Goal: Task Accomplishment & Management: Manage account settings

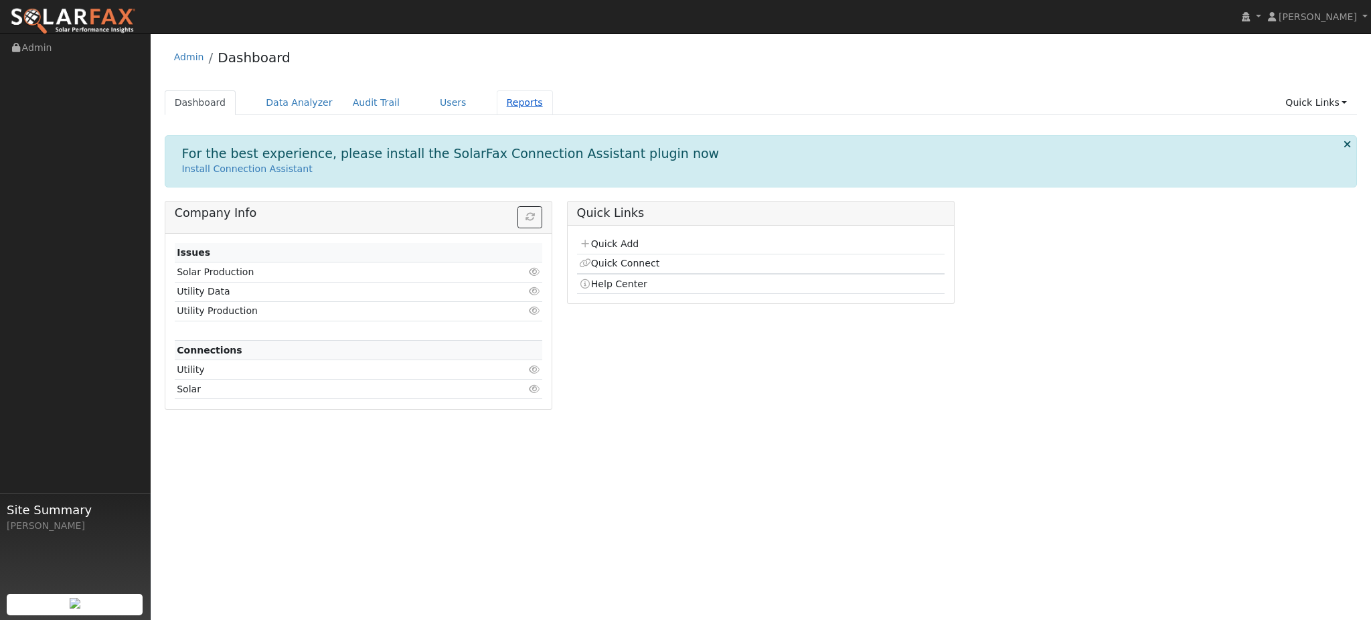
click at [516, 105] on link "Reports" at bounding box center [525, 102] width 56 height 25
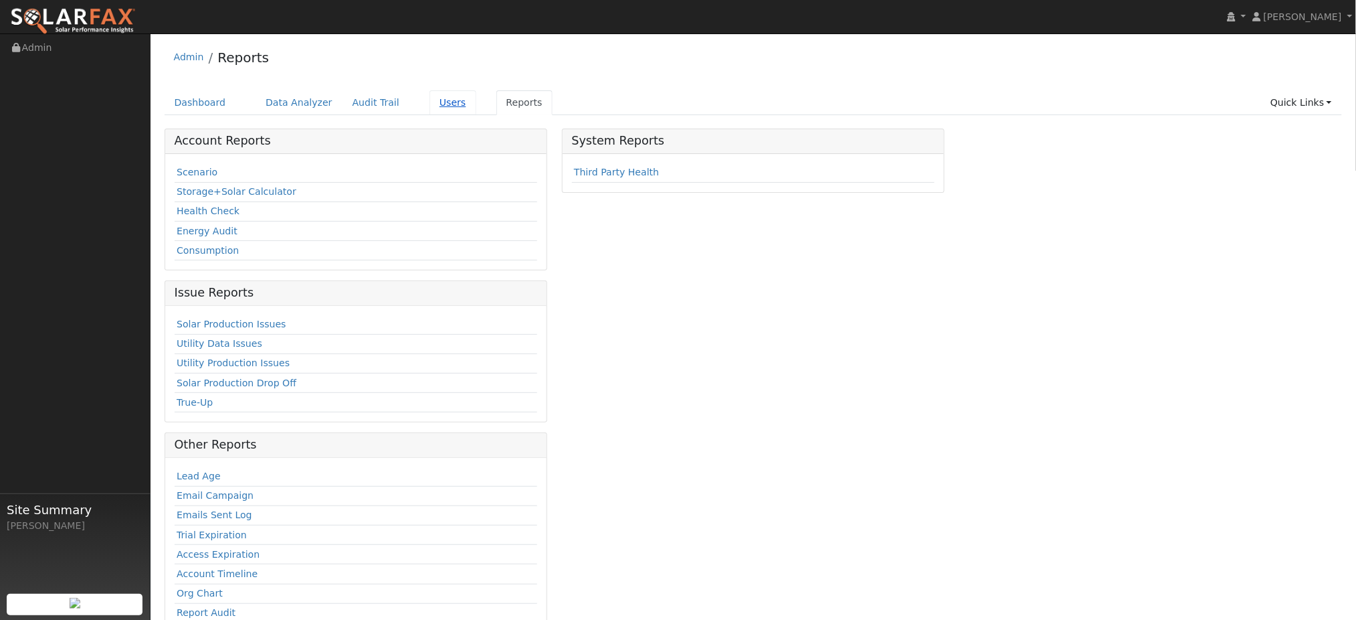
click at [430, 97] on link "Users" at bounding box center [453, 102] width 47 height 25
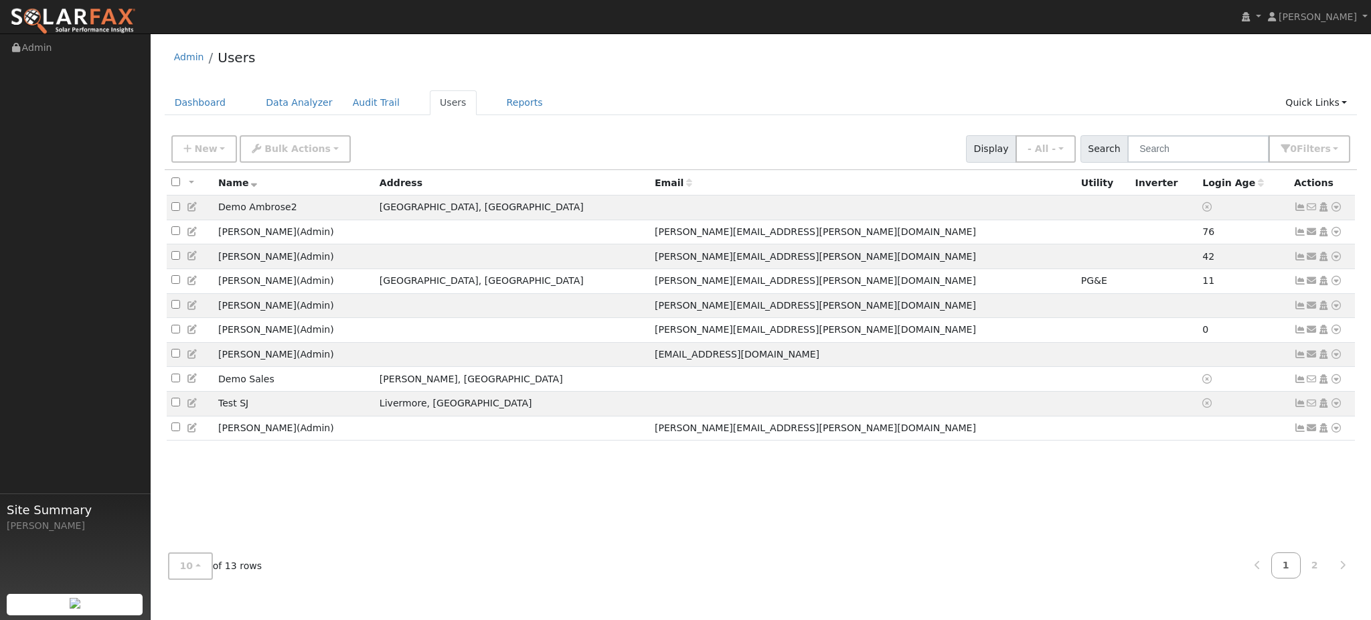
click at [968, 530] on div "All None All on page None on page Name Address Email Utility Inverter Login Age…" at bounding box center [761, 356] width 1193 height 372
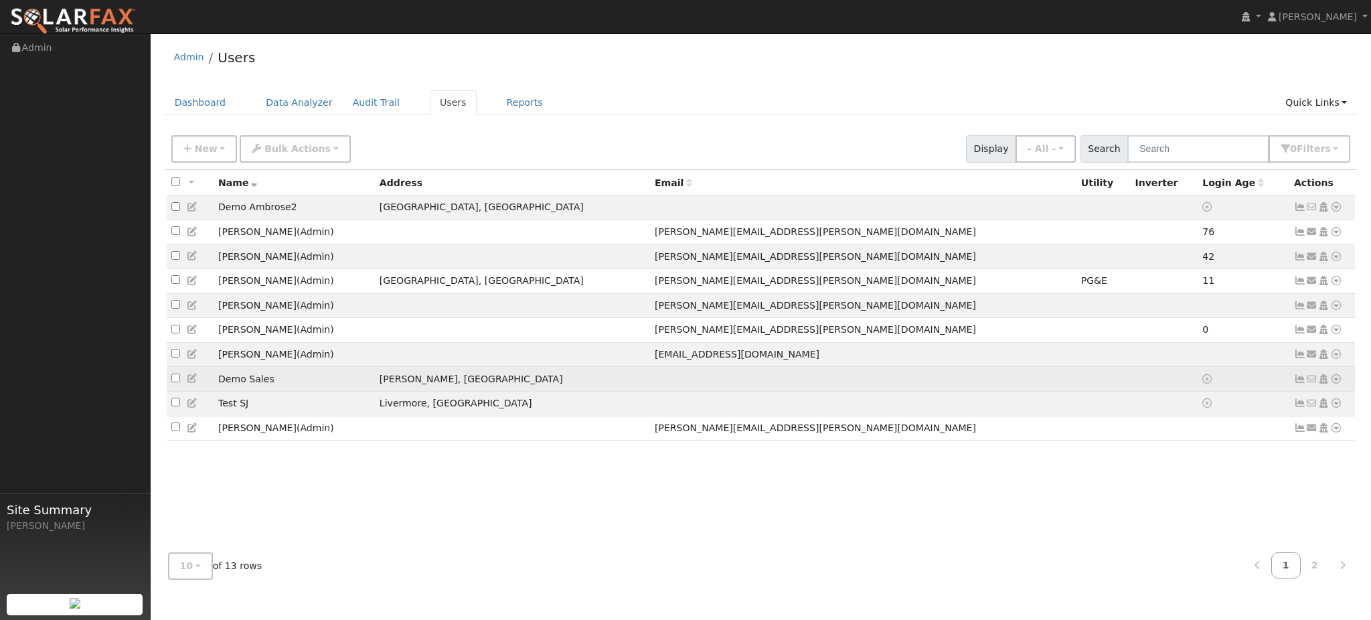
click at [189, 383] on icon at bounding box center [193, 377] width 12 height 9
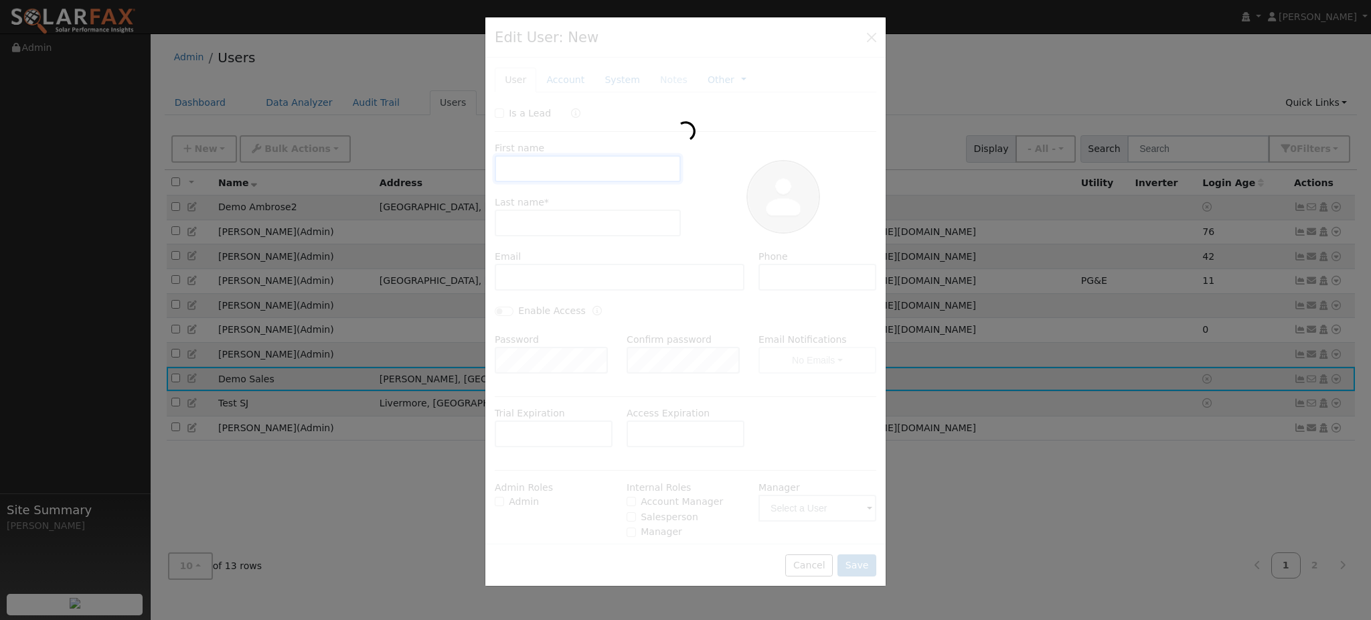
type input "Demo"
type input "Sales"
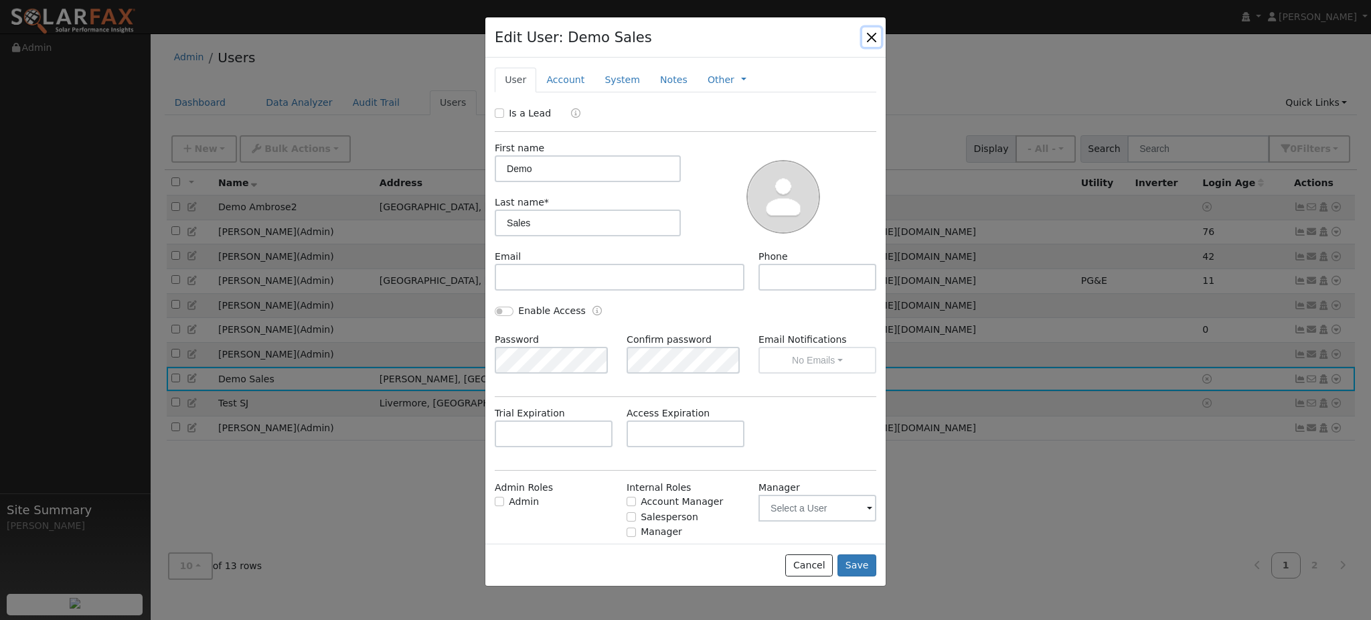
click at [873, 37] on button "button" at bounding box center [871, 36] width 19 height 19
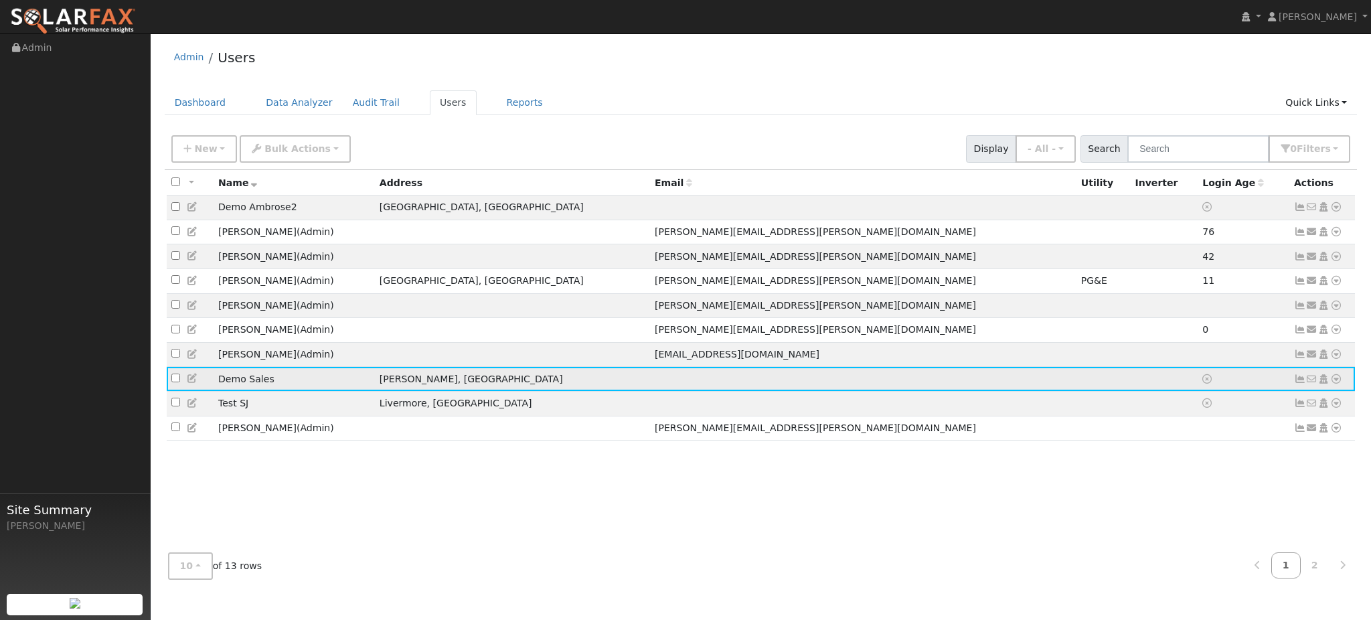
click at [1338, 383] on icon at bounding box center [1336, 378] width 12 height 9
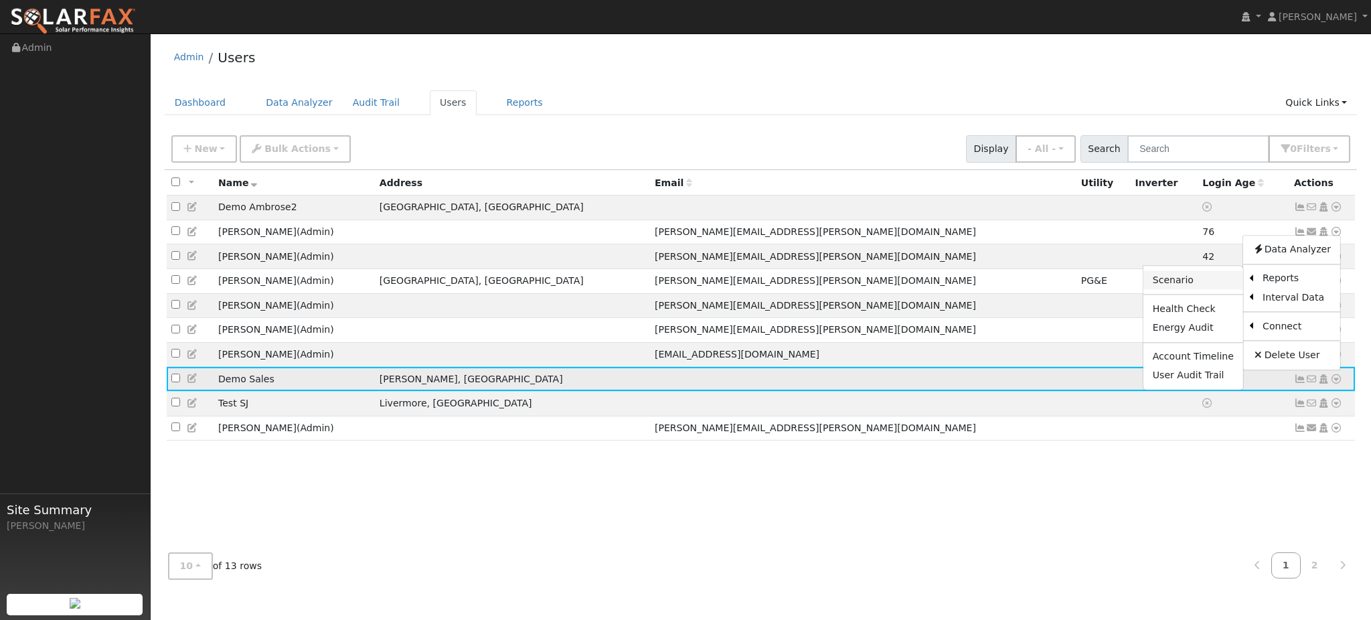
click at [1205, 289] on link "Scenario" at bounding box center [1193, 279] width 100 height 19
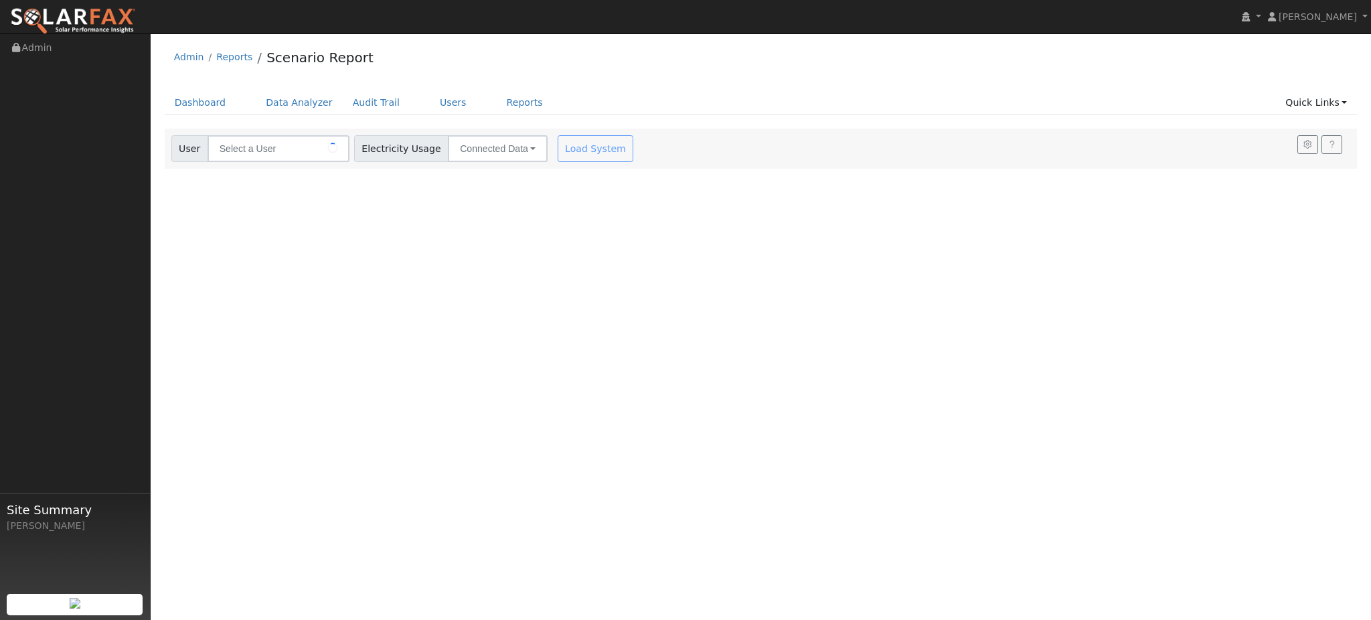
type input "Demo Sales"
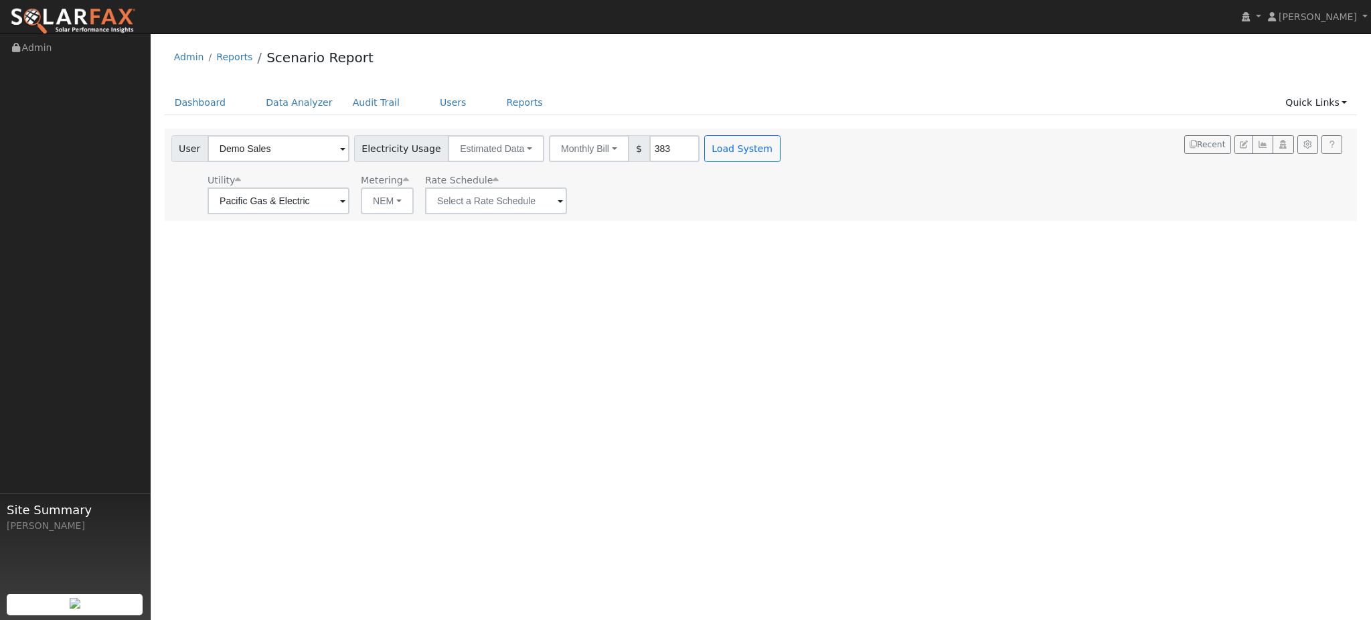
click at [596, 337] on div "User Profile First name Last name Email Email Notifications No Emails No Emails…" at bounding box center [761, 326] width 1220 height 586
click at [527, 202] on input "text" at bounding box center [496, 200] width 142 height 27
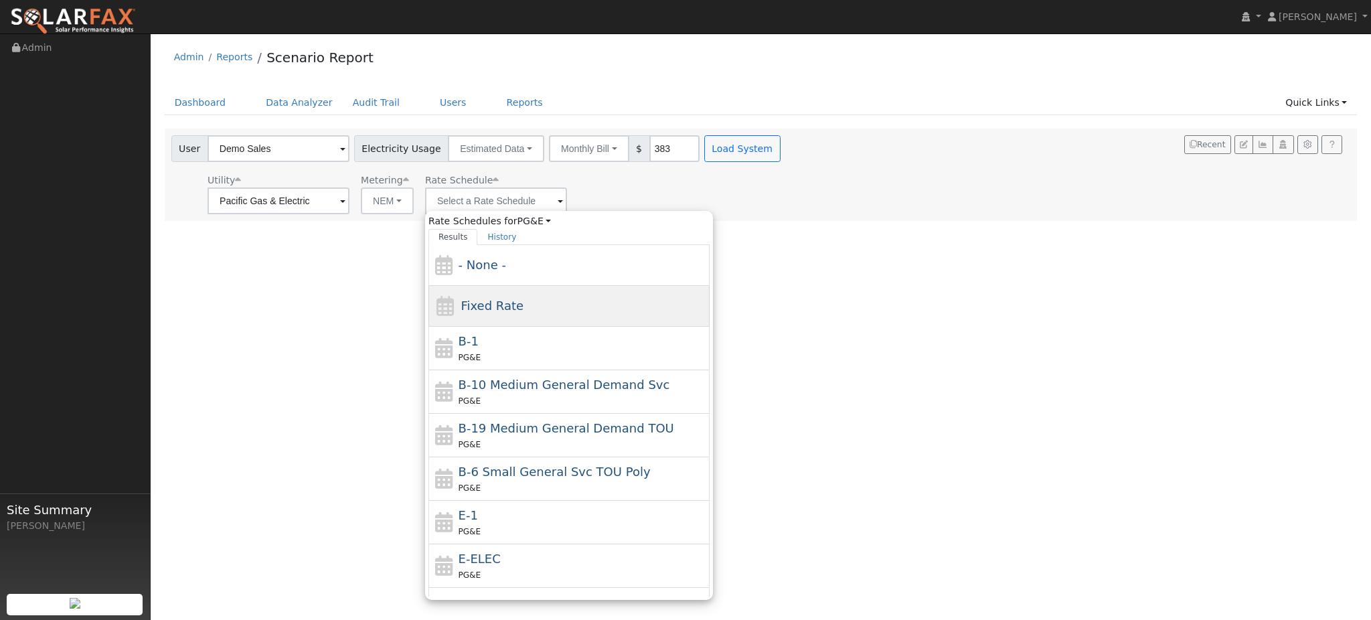
click at [523, 316] on div "Fixed Rate" at bounding box center [568, 306] width 281 height 41
type input "Fixed Rate"
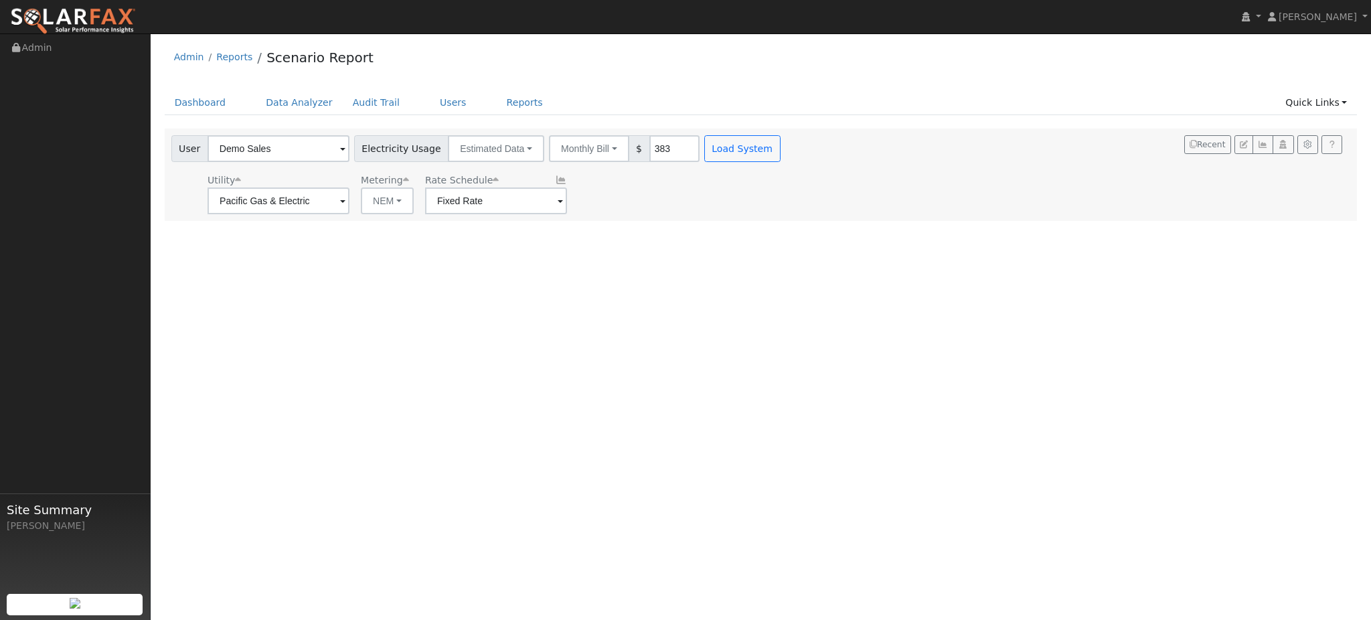
click at [697, 163] on div "User Demo Sales Account Default Account Default Account 6080 Helens Court, Loom…" at bounding box center [477, 174] width 617 height 79
click at [704, 159] on button "Load System" at bounding box center [742, 148] width 76 height 27
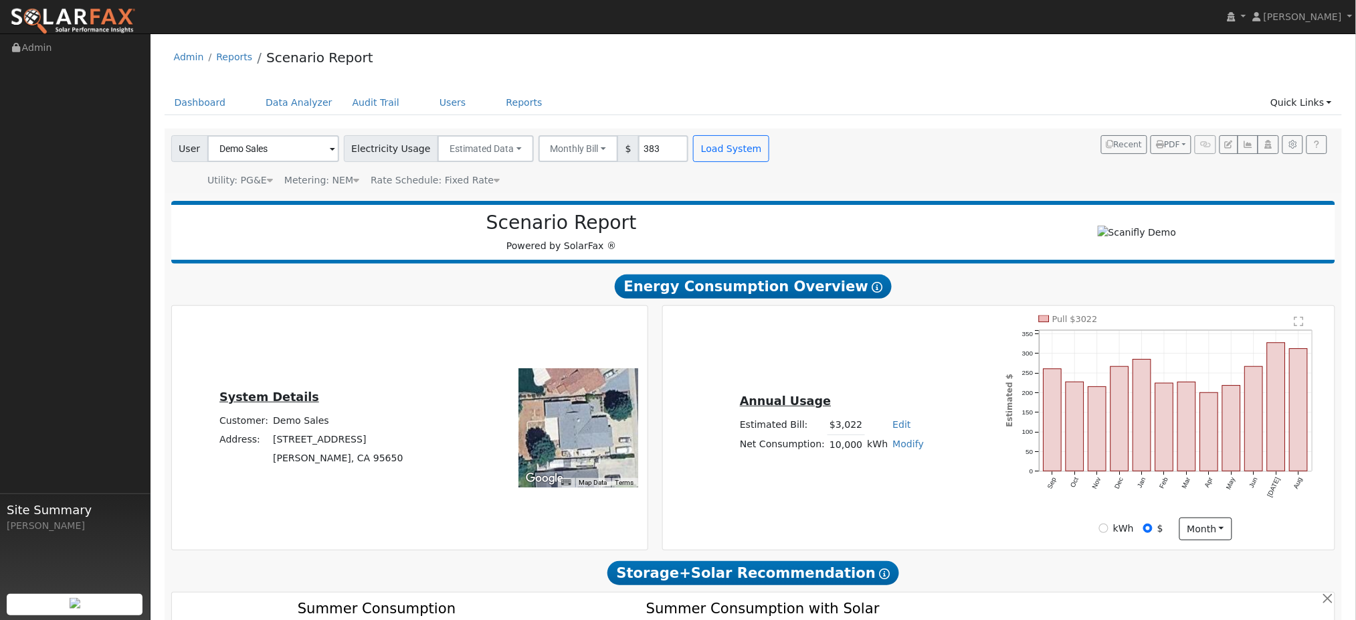
type input "11487"
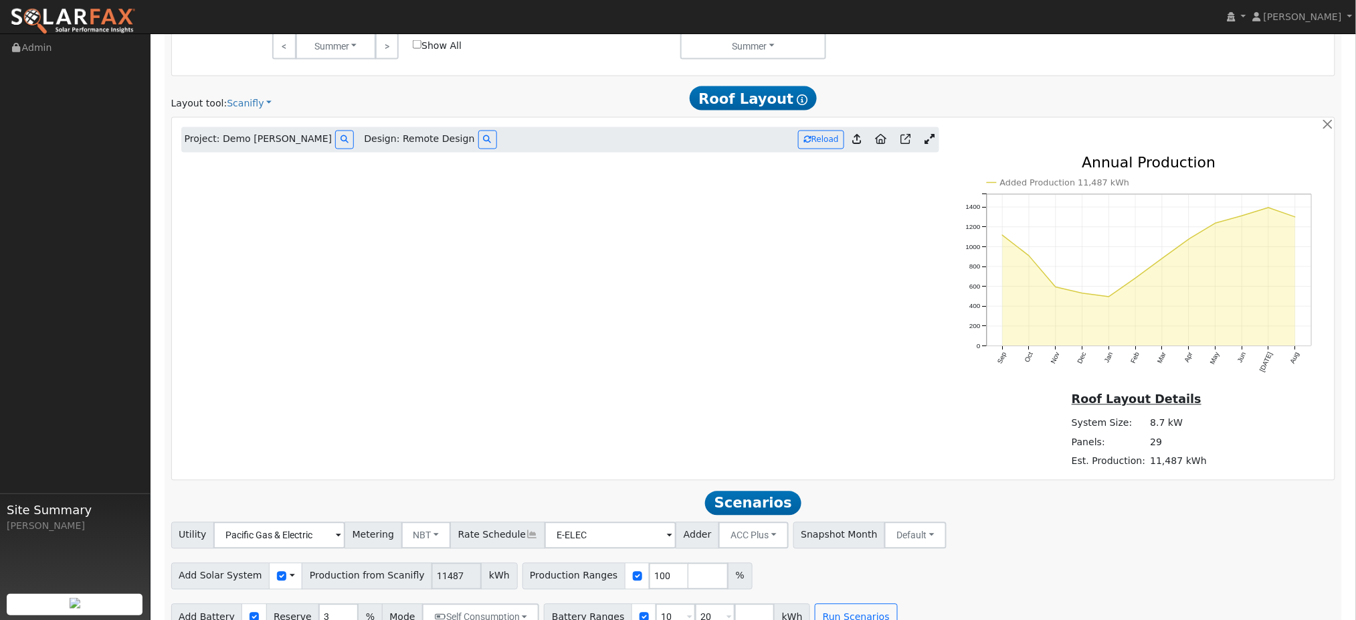
scroll to position [834, 0]
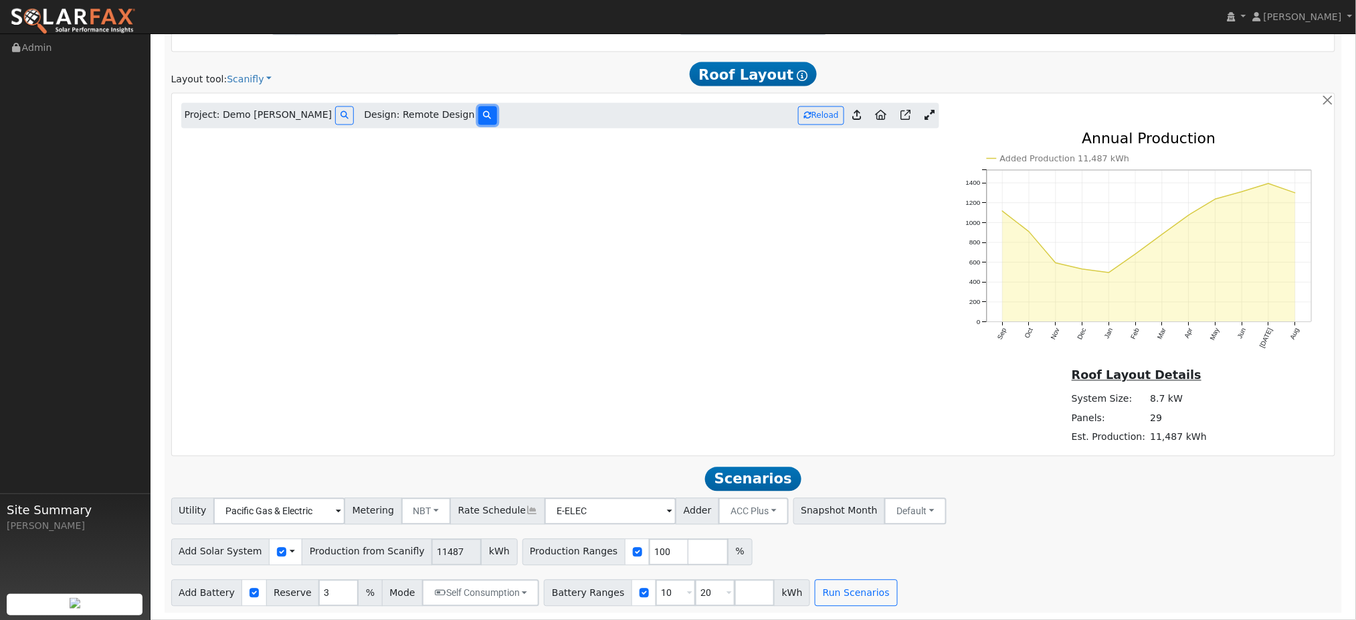
click at [478, 111] on button at bounding box center [487, 115] width 19 height 18
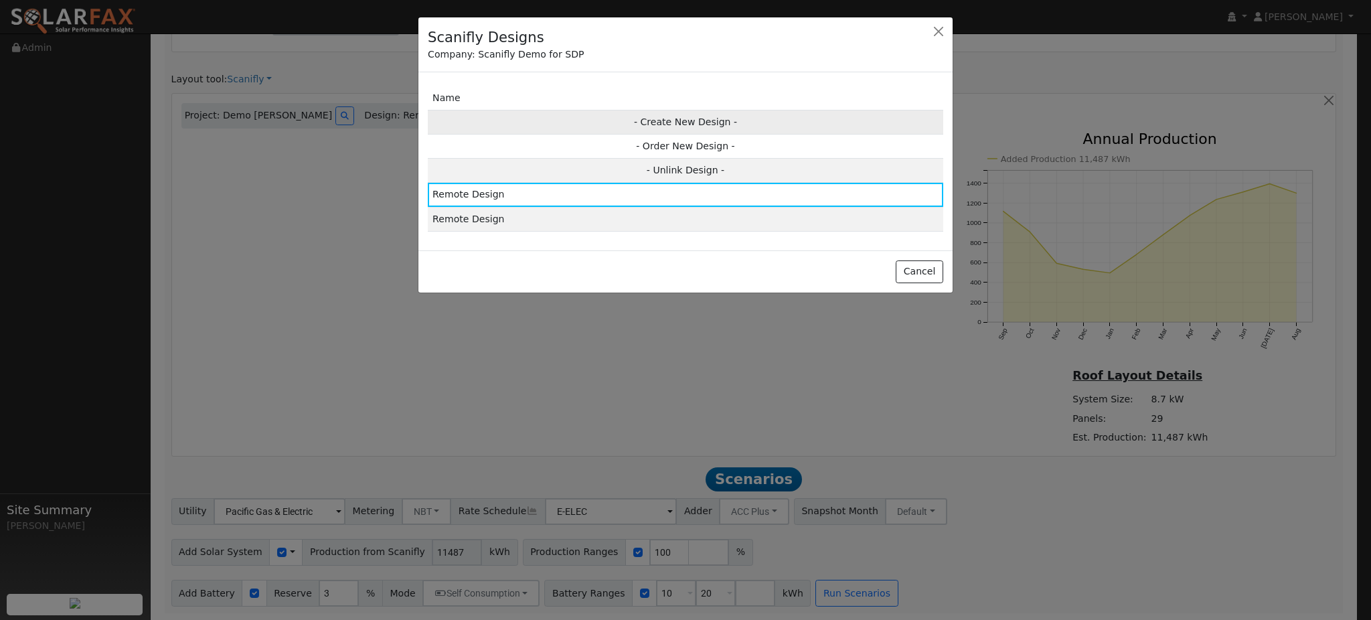
click at [729, 125] on td "- Create New Design -" at bounding box center [685, 122] width 515 height 24
type input "Remote Design"
checkbox input "true"
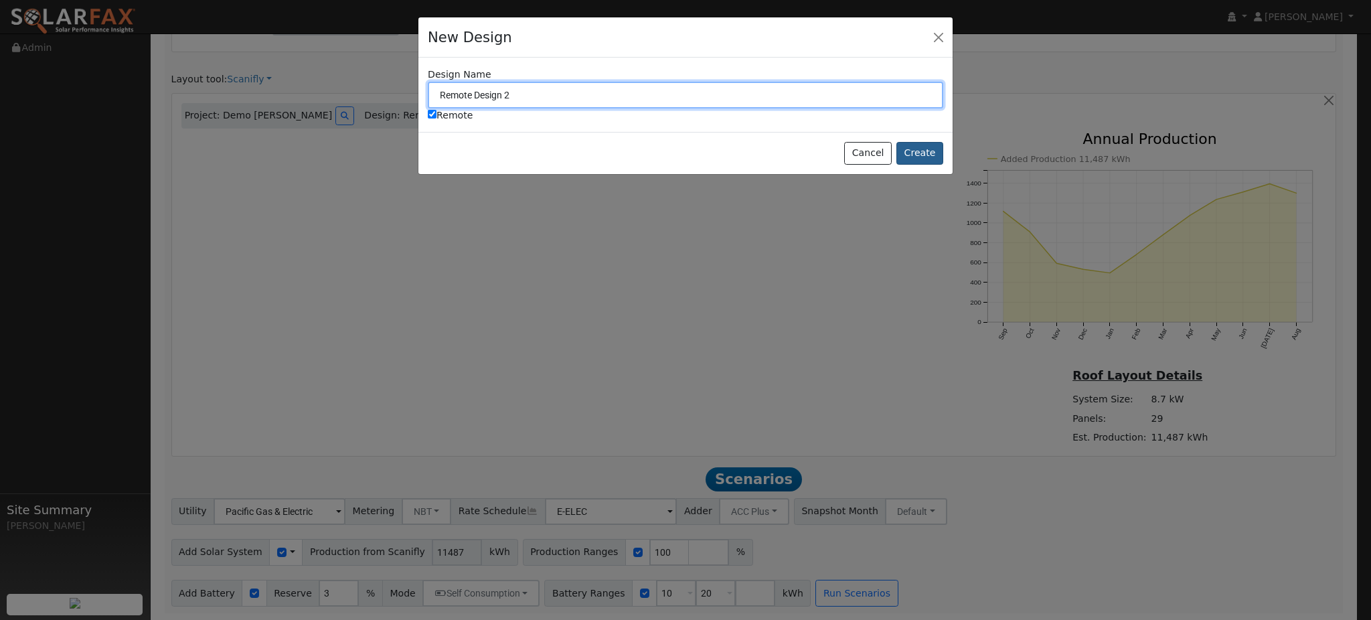
type input "Remote Design 2"
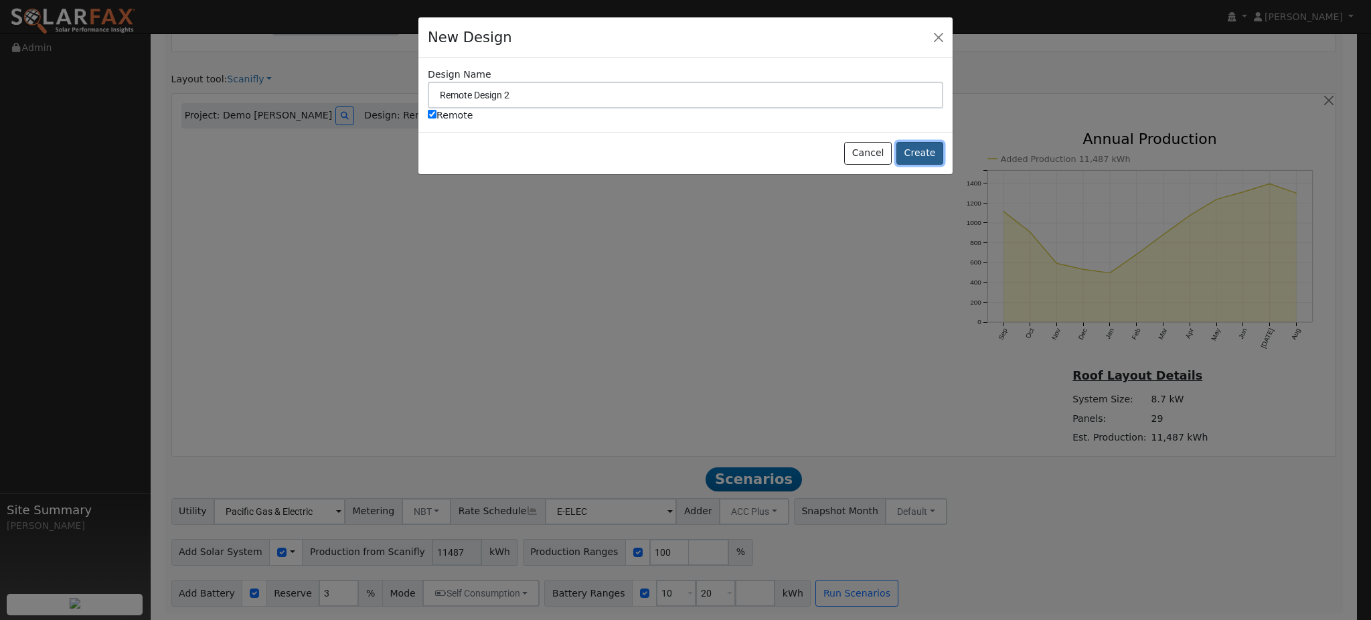
click at [928, 153] on button "Create" at bounding box center [919, 153] width 47 height 23
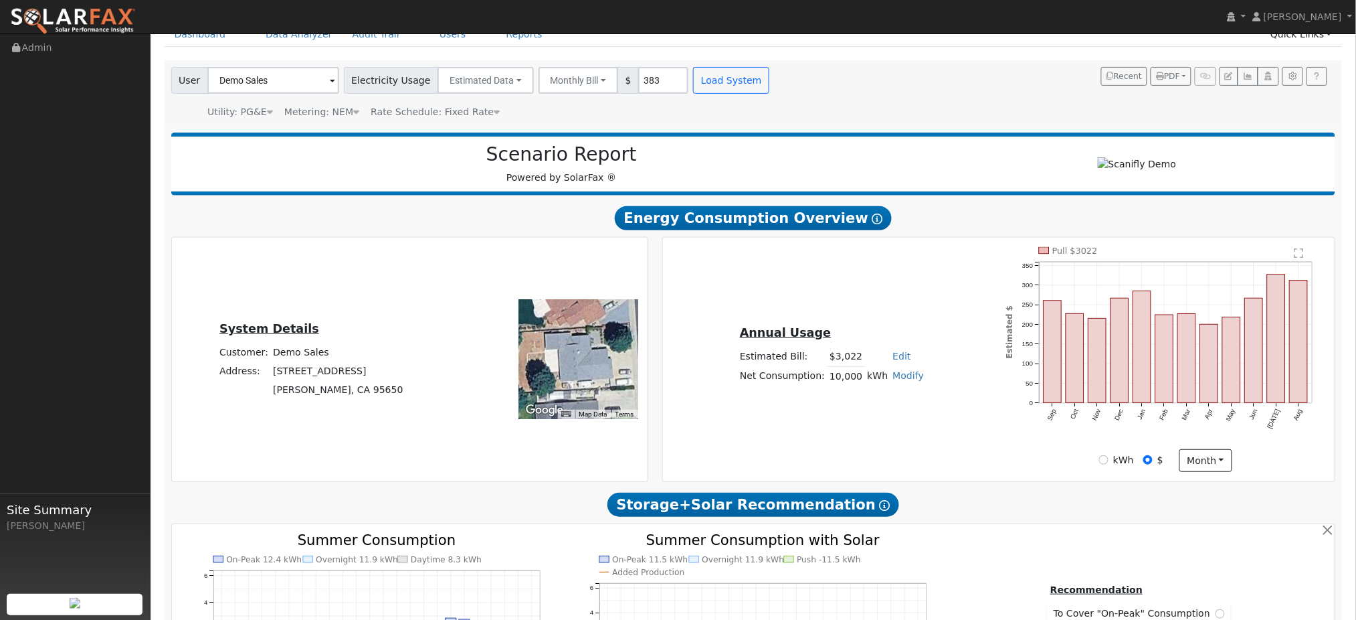
scroll to position [0, 0]
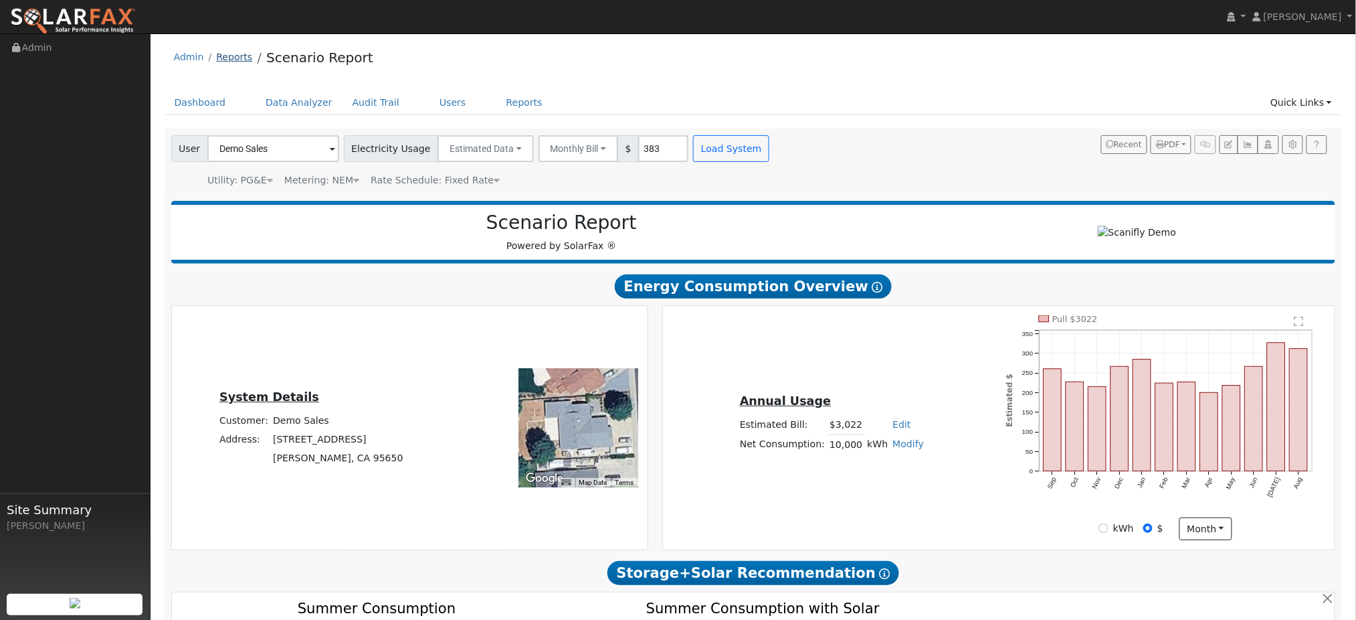
click at [242, 61] on link "Reports" at bounding box center [234, 57] width 36 height 11
